Goal: Find specific page/section: Find specific page/section

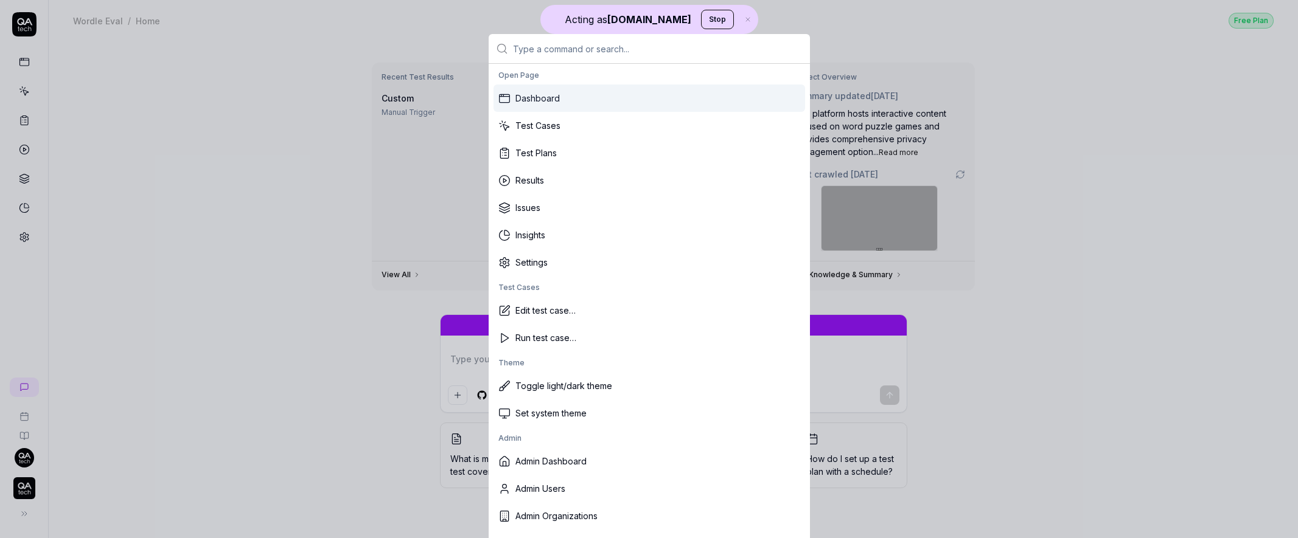
type input "e"
type textarea "*"
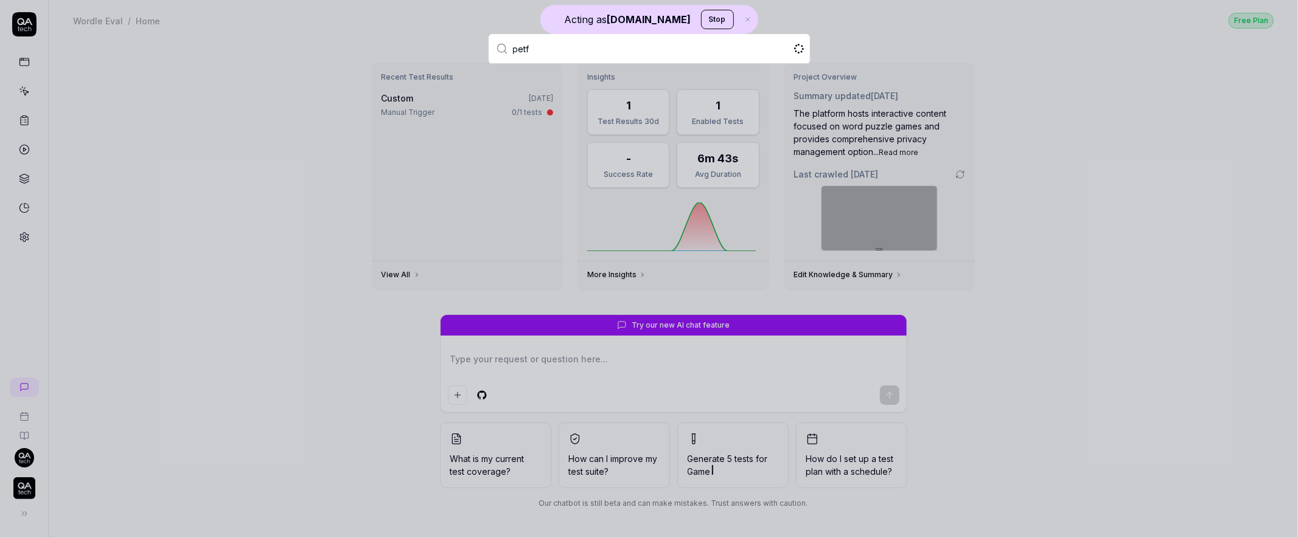
type input "petfl"
type textarea "*"
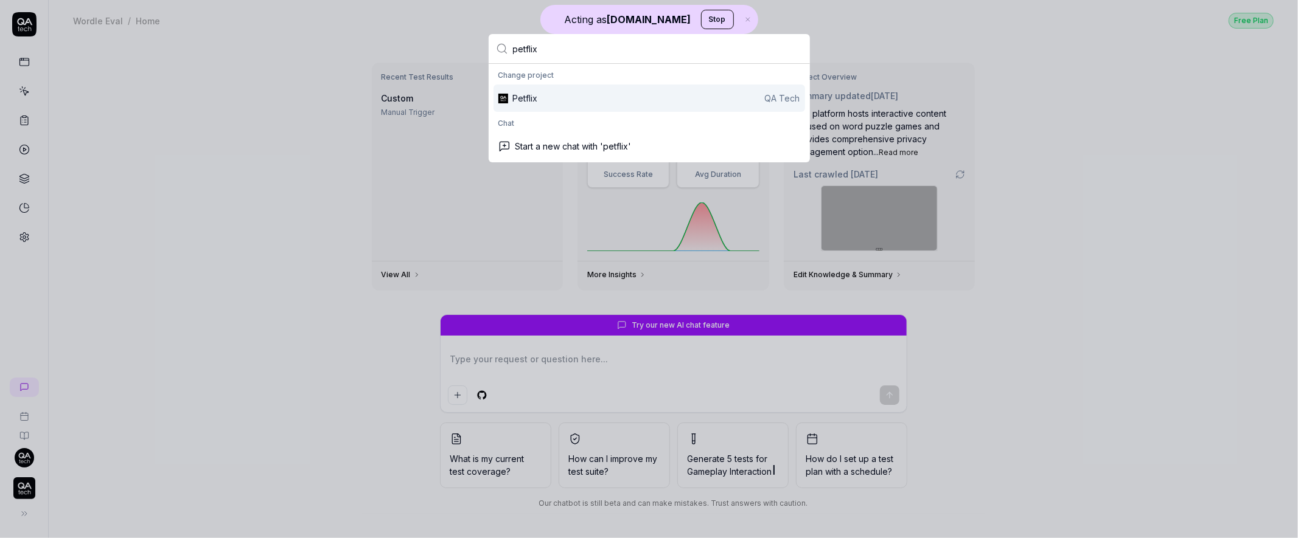
type input "petflix"
click at [546, 89] on div "Petflix QA Tech" at bounding box center [648, 98] width 311 height 27
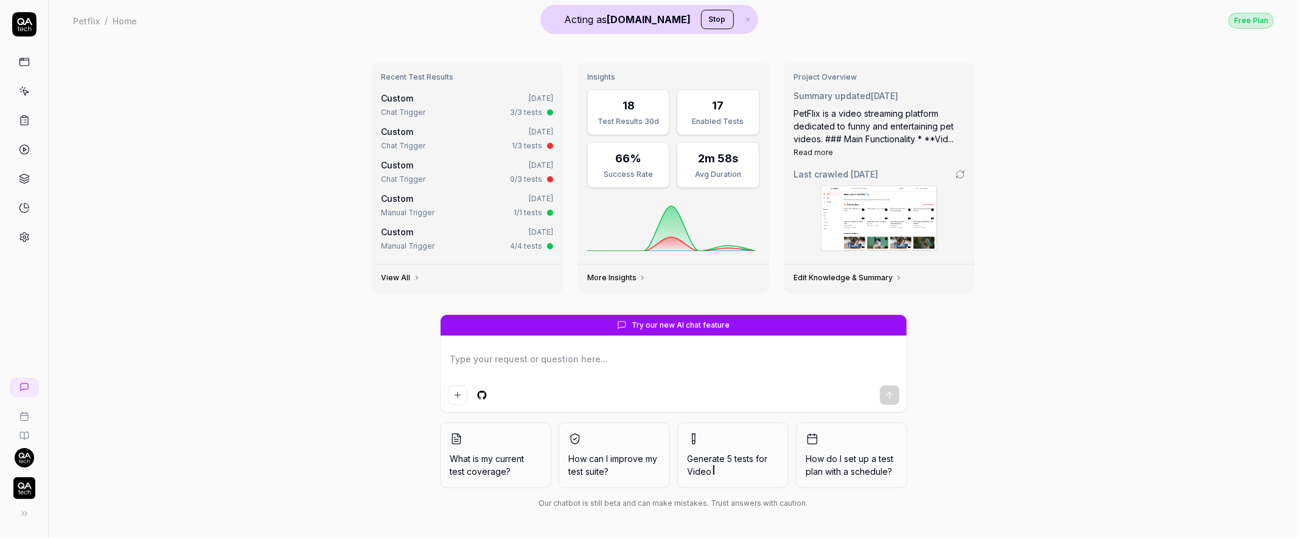
type textarea "*"
click at [23, 91] on icon at bounding box center [25, 92] width 5 height 5
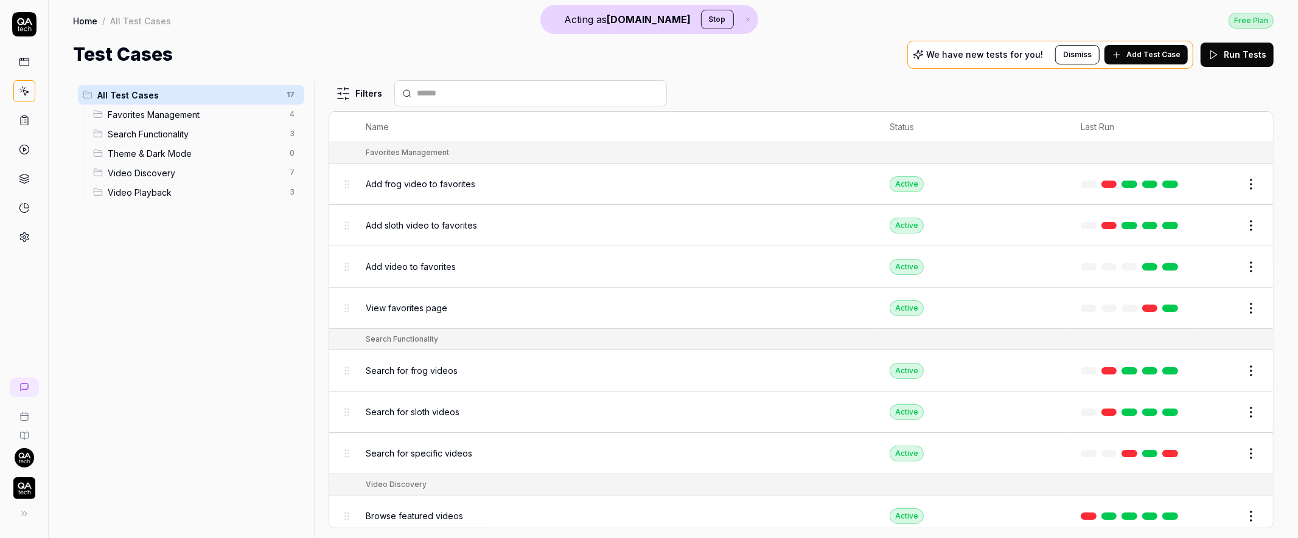
click at [24, 63] on icon at bounding box center [24, 62] width 11 height 11
